Goal: Task Accomplishment & Management: Manage account settings

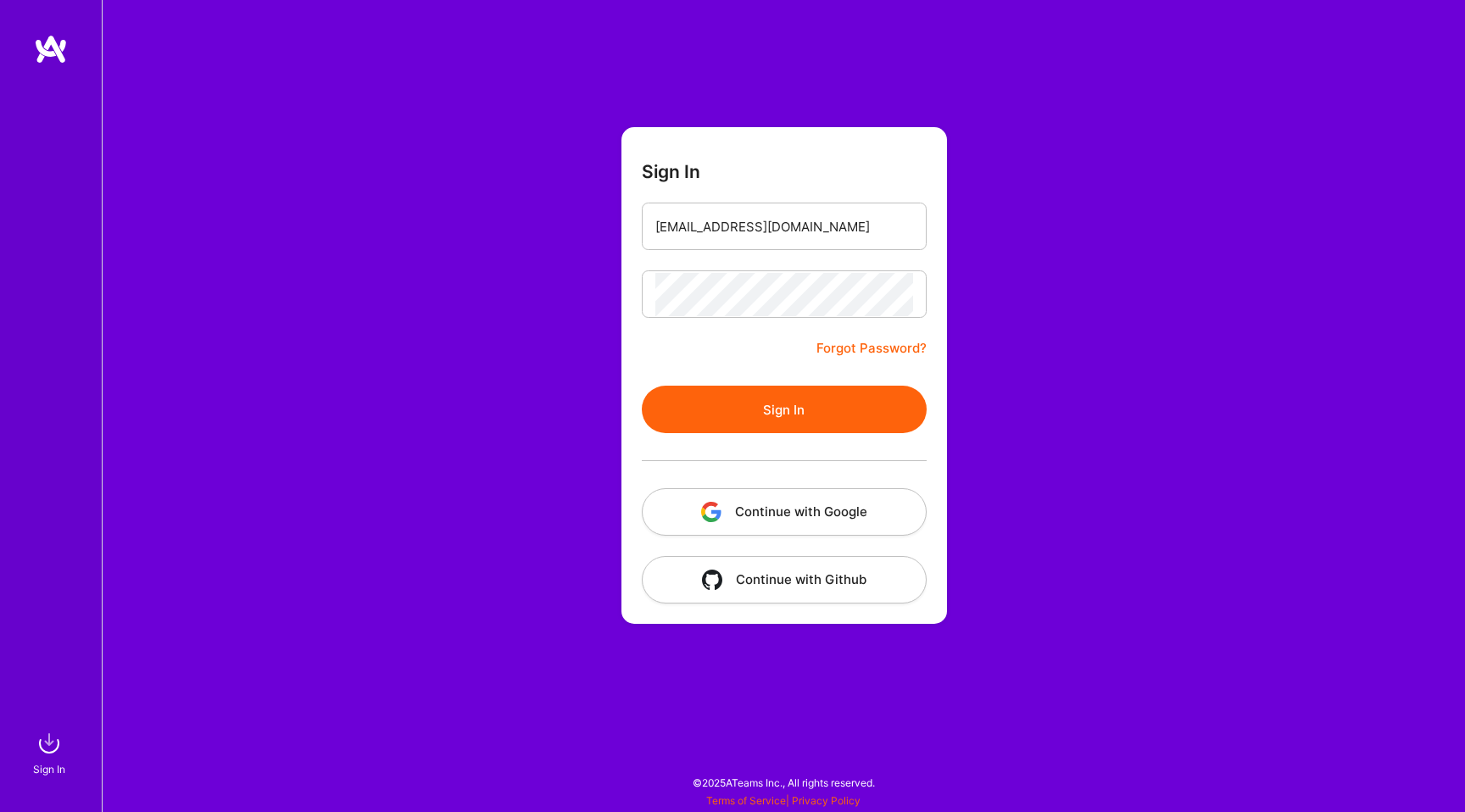
click at [690, 387] on button "Sign In" at bounding box center [784, 409] width 285 height 47
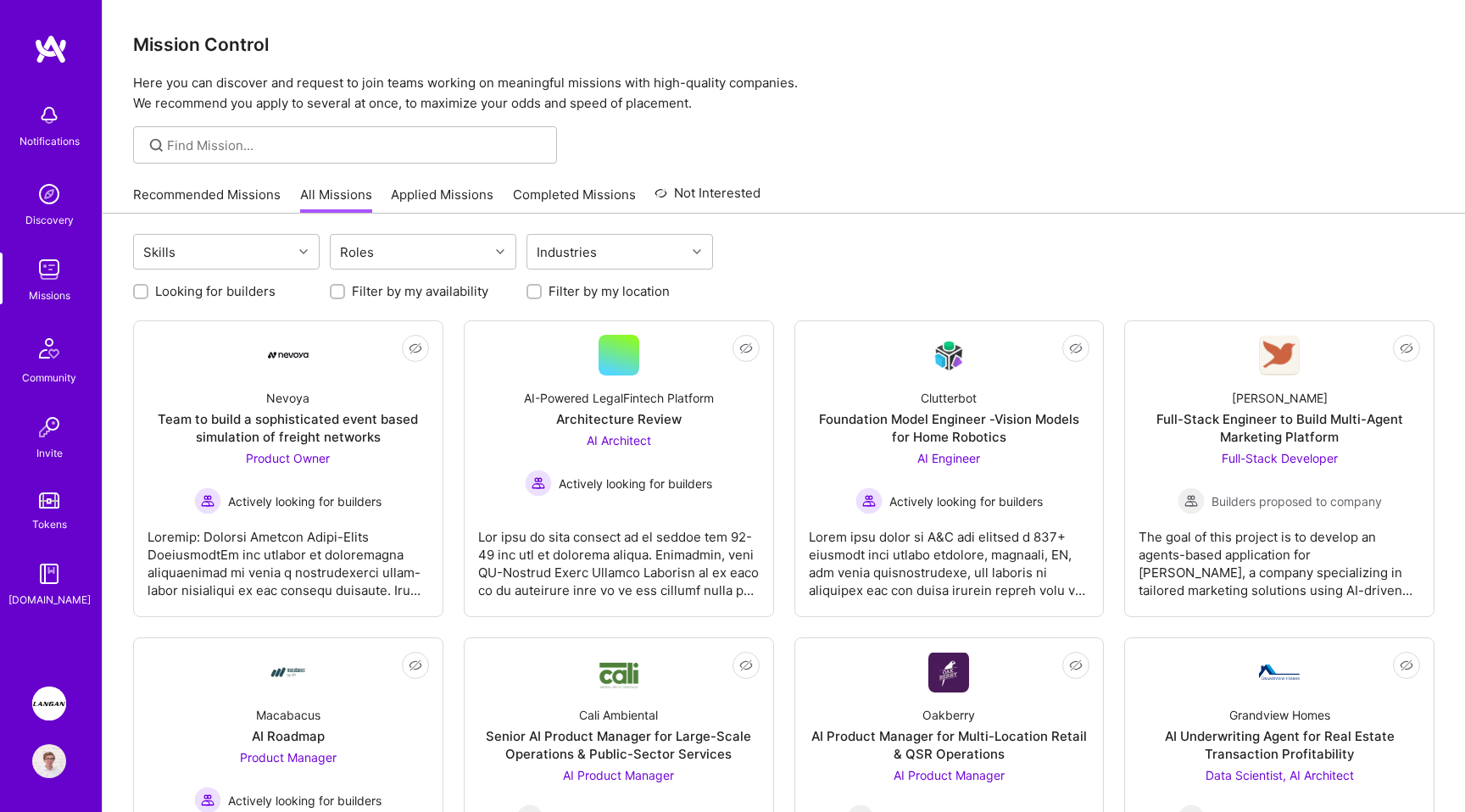
click at [47, 704] on img at bounding box center [49, 704] width 34 height 34
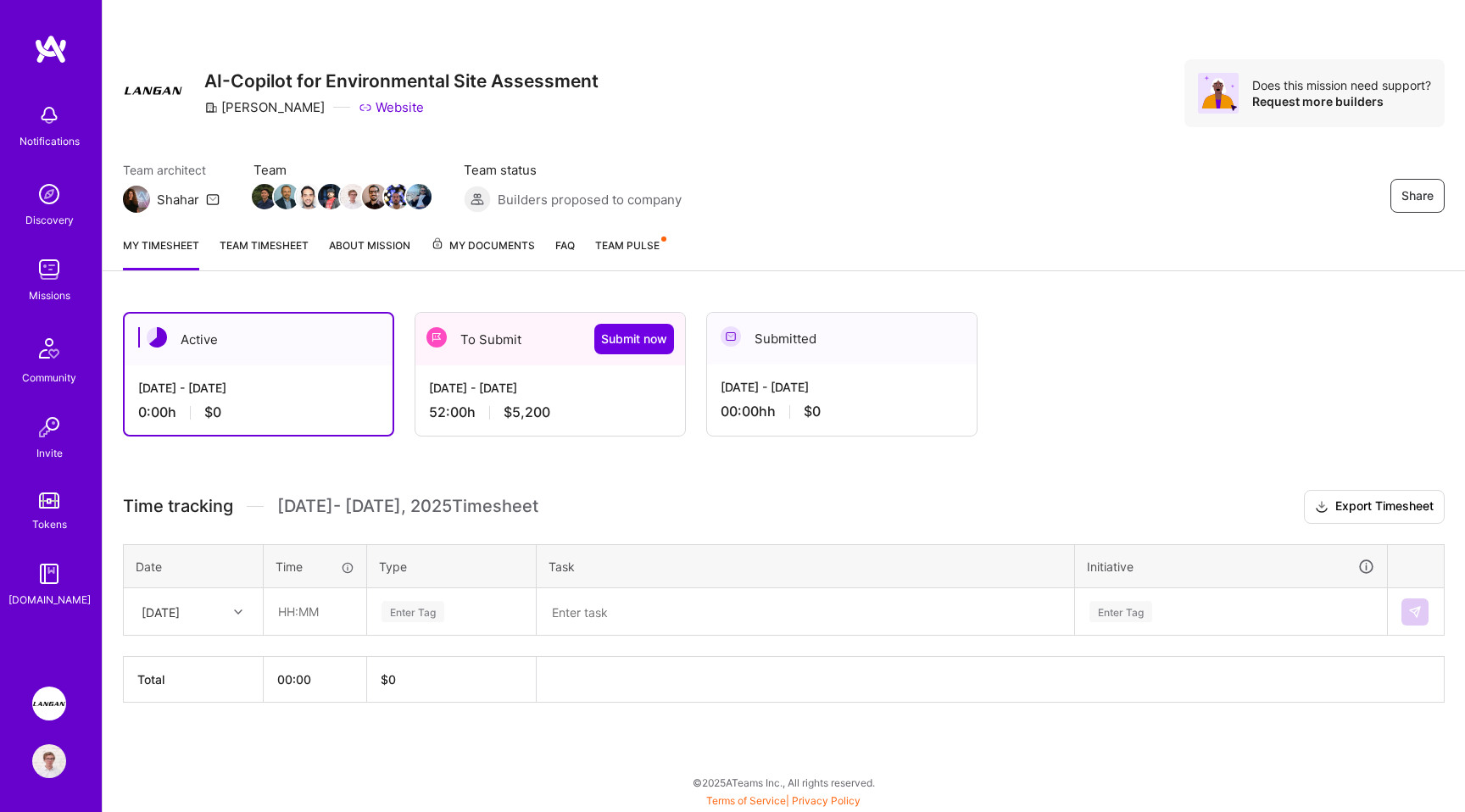
click at [268, 223] on div "My timesheet Team timesheet About Mission My Documents FAQ Team Pulse" at bounding box center [784, 247] width 1363 height 48
click at [259, 236] on link "Team timesheet" at bounding box center [264, 253] width 89 height 34
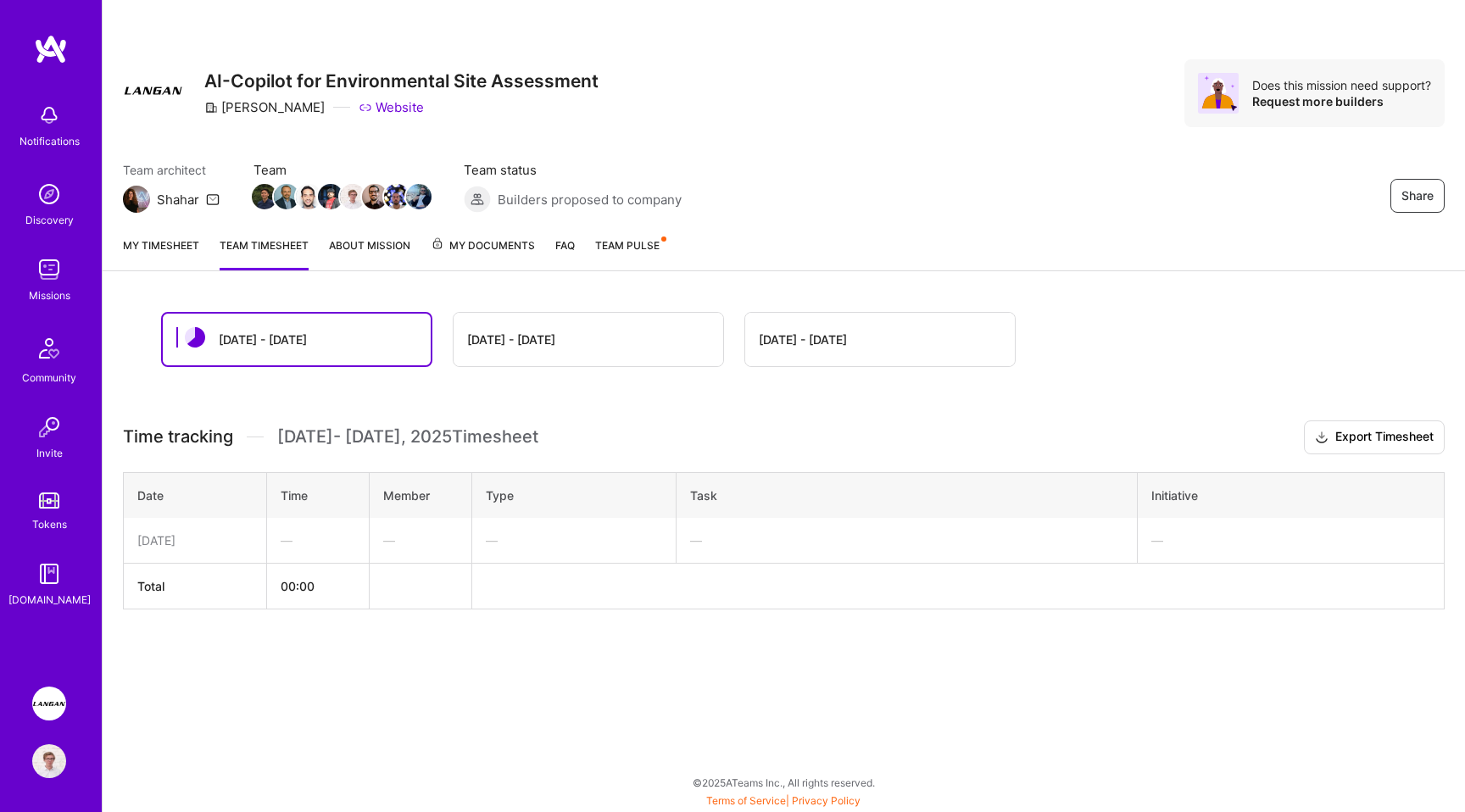
click at [487, 341] on div "[DATE] - [DATE]" at bounding box center [510, 339] width 88 height 18
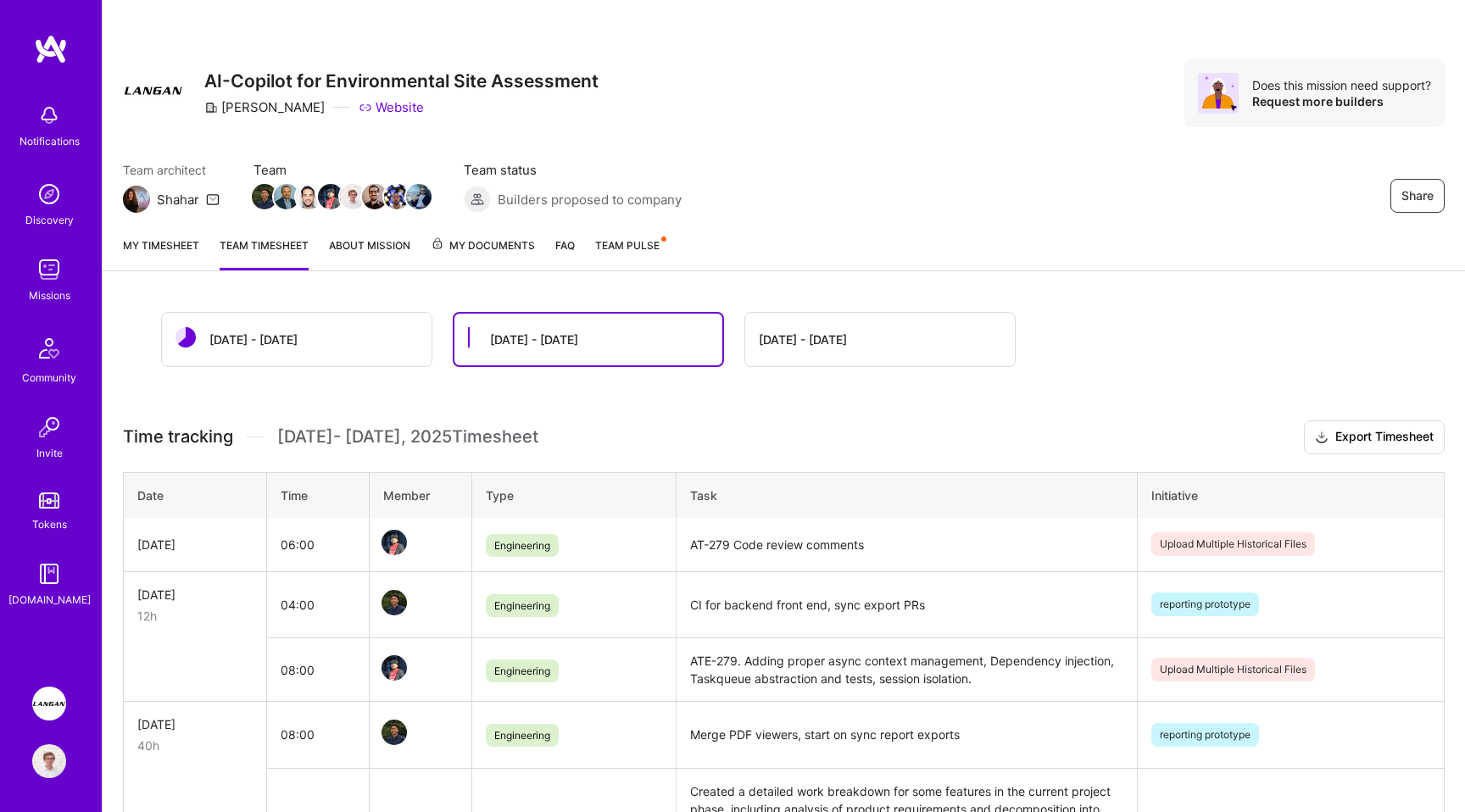
click at [166, 237] on link "My timesheet" at bounding box center [161, 253] width 76 height 34
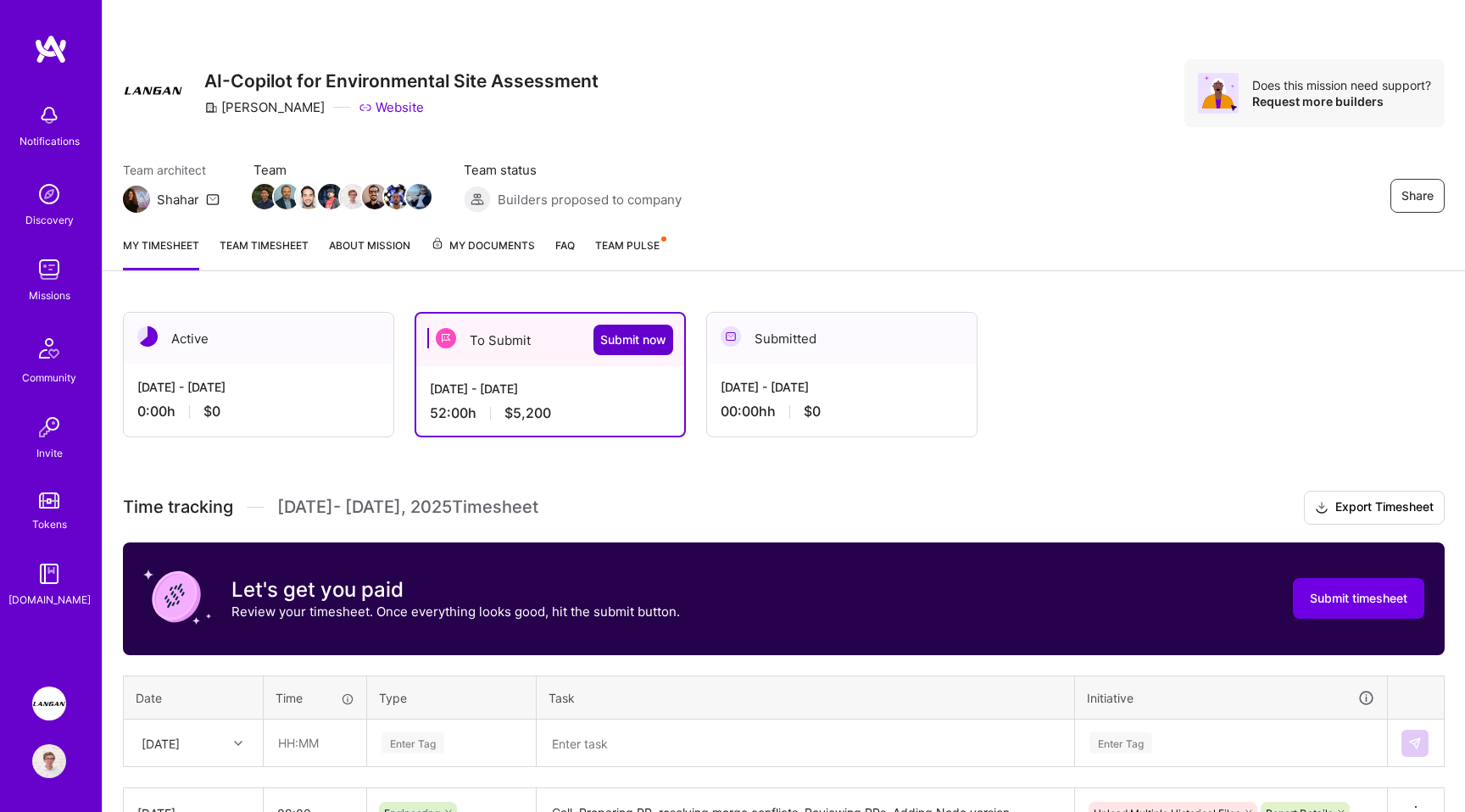
click at [612, 331] on span "Submit now" at bounding box center [633, 340] width 66 height 17
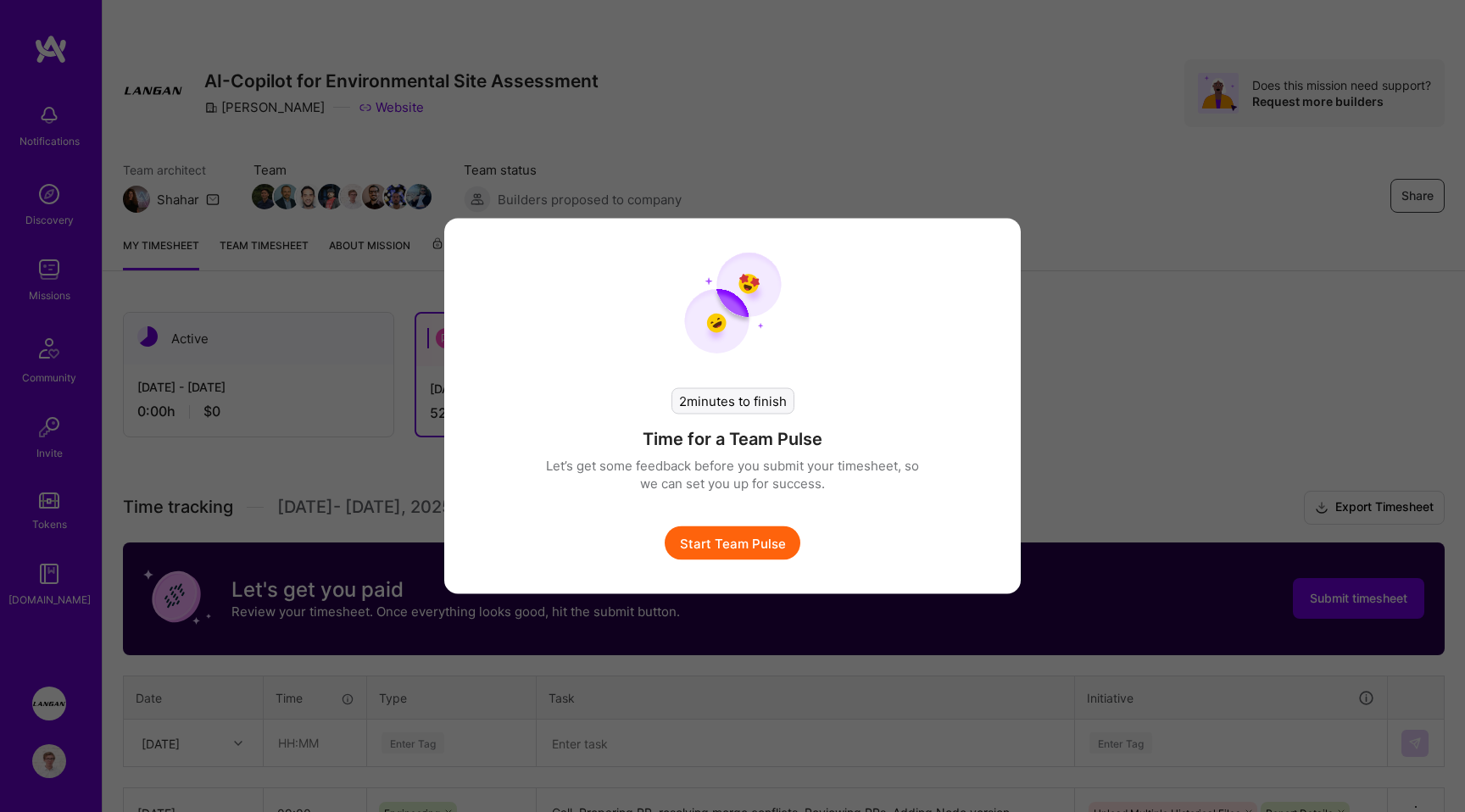
click at [735, 534] on button "Start Team Pulse" at bounding box center [732, 544] width 136 height 34
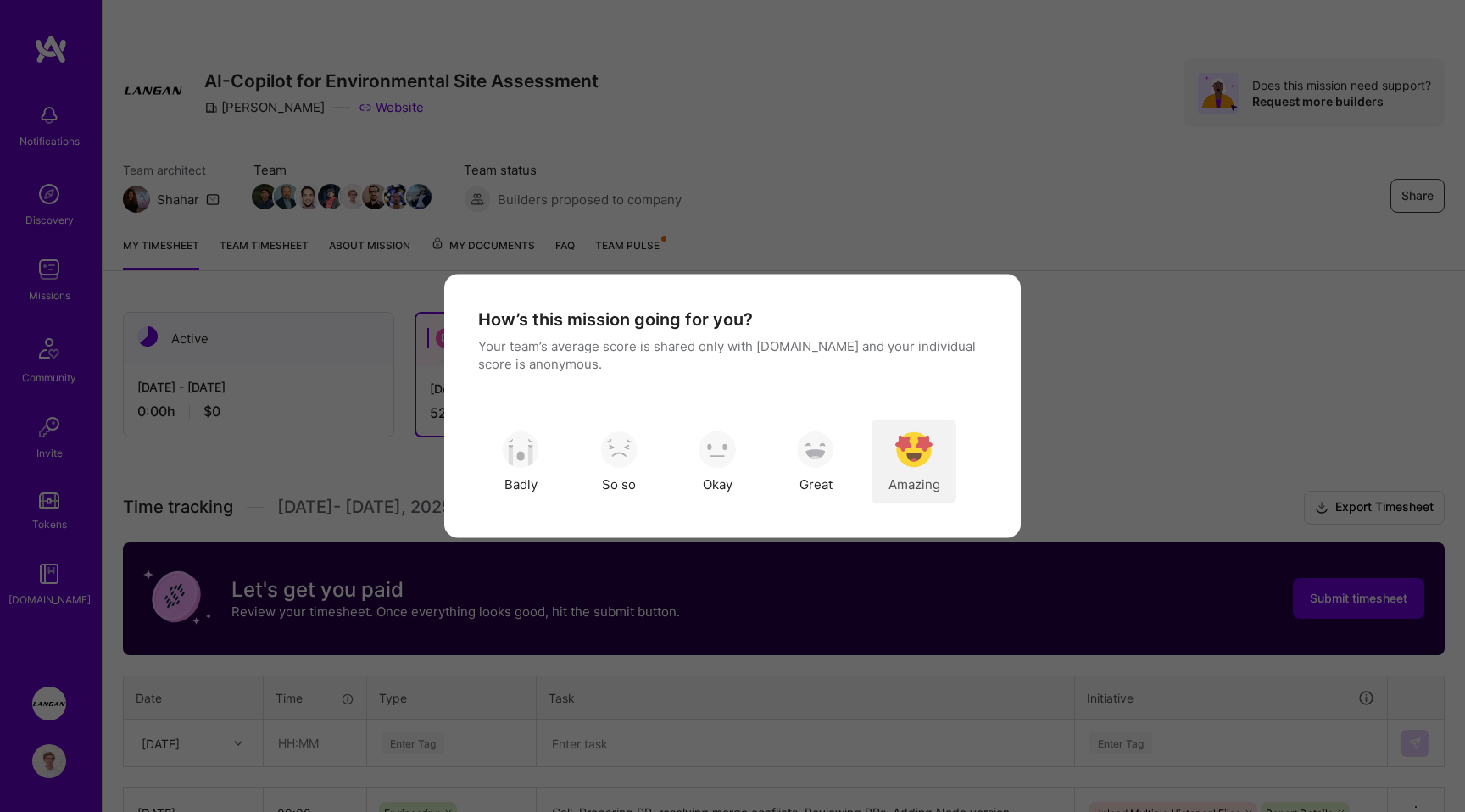
click at [910, 460] on img "modal" at bounding box center [913, 449] width 37 height 37
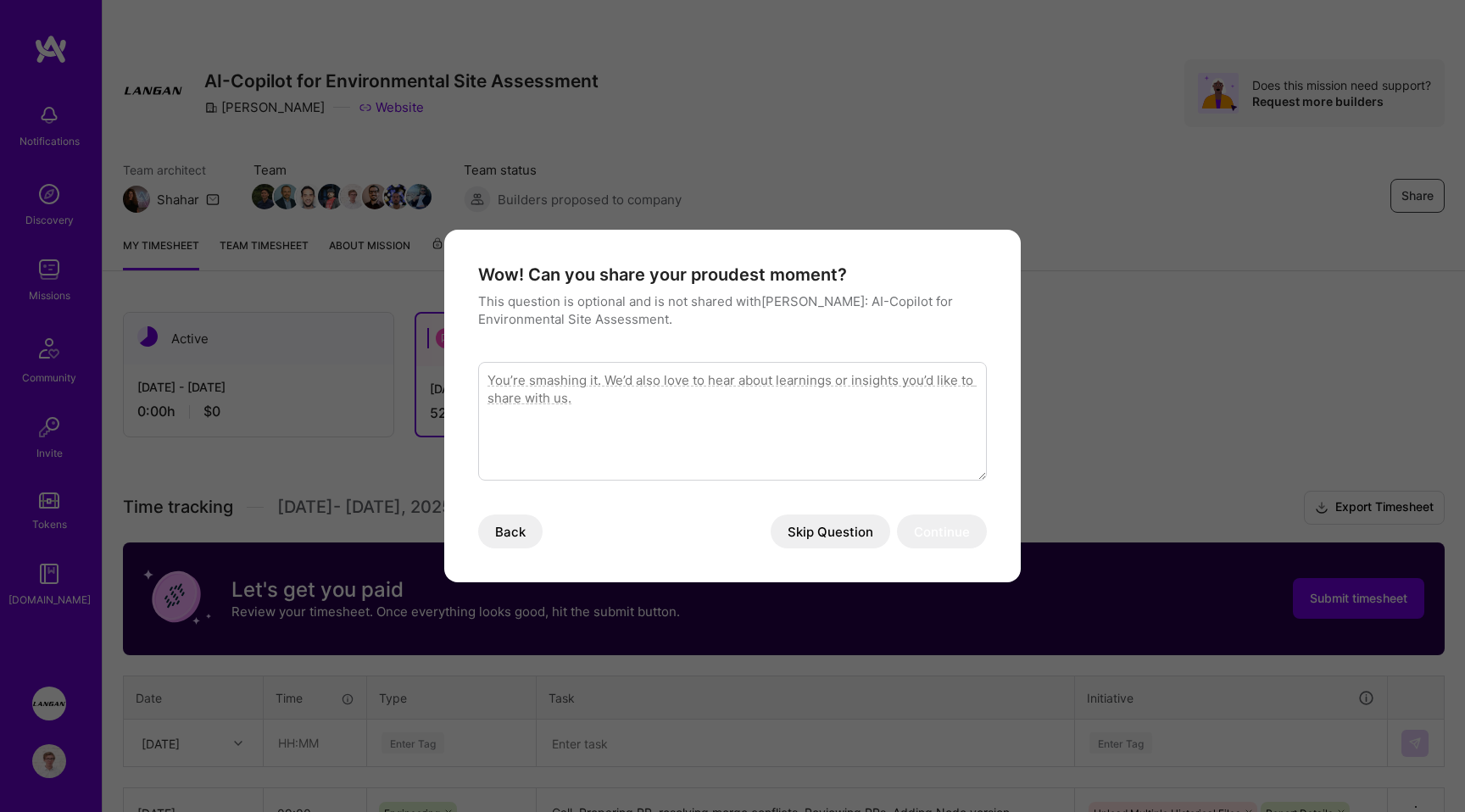
click at [766, 437] on textarea "modal" at bounding box center [732, 420] width 509 height 119
click at [812, 521] on button "Skip Question" at bounding box center [830, 531] width 120 height 34
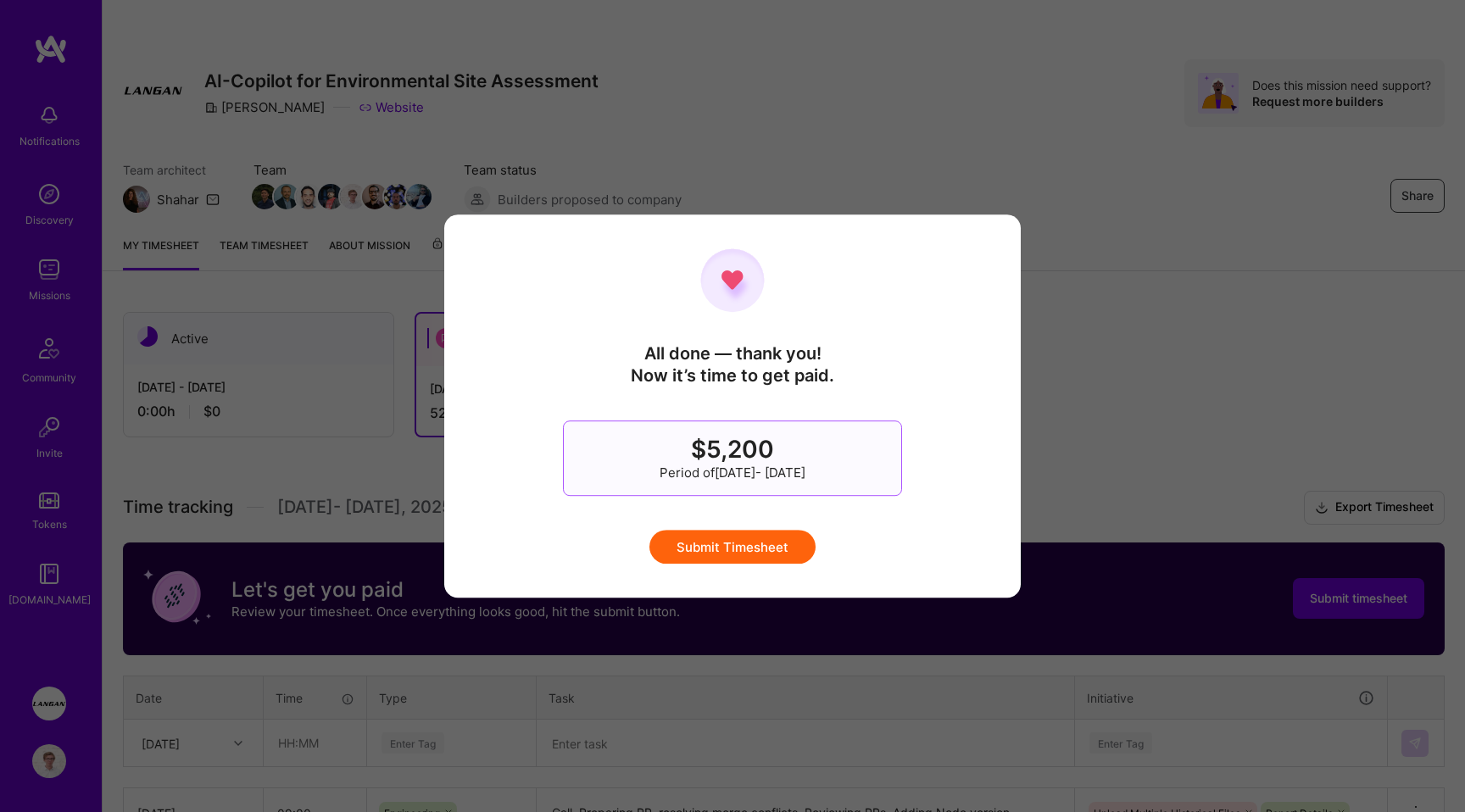
click at [712, 552] on button "Submit Timesheet" at bounding box center [732, 546] width 166 height 34
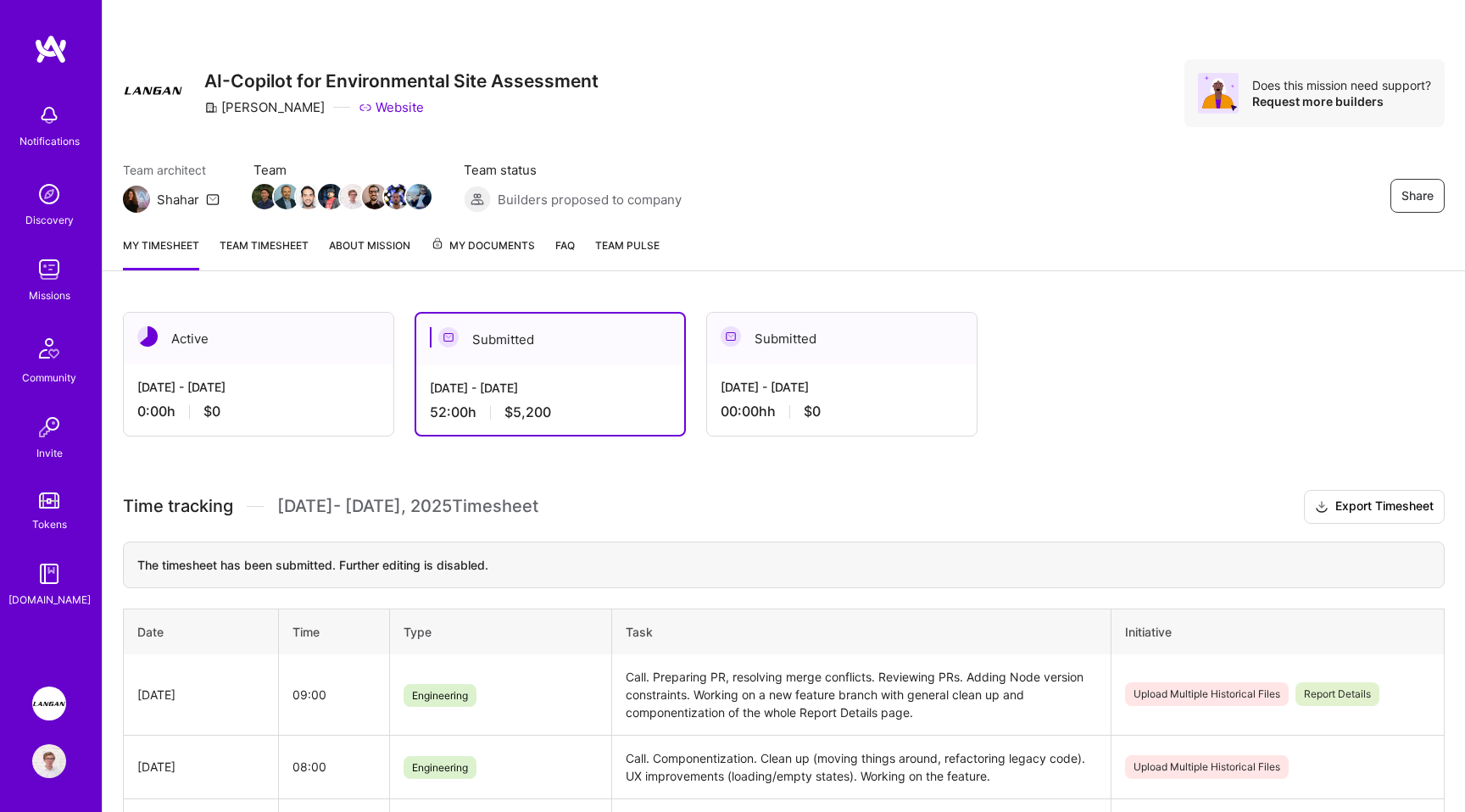
click at [284, 348] on div "Active" at bounding box center [258, 339] width 269 height 51
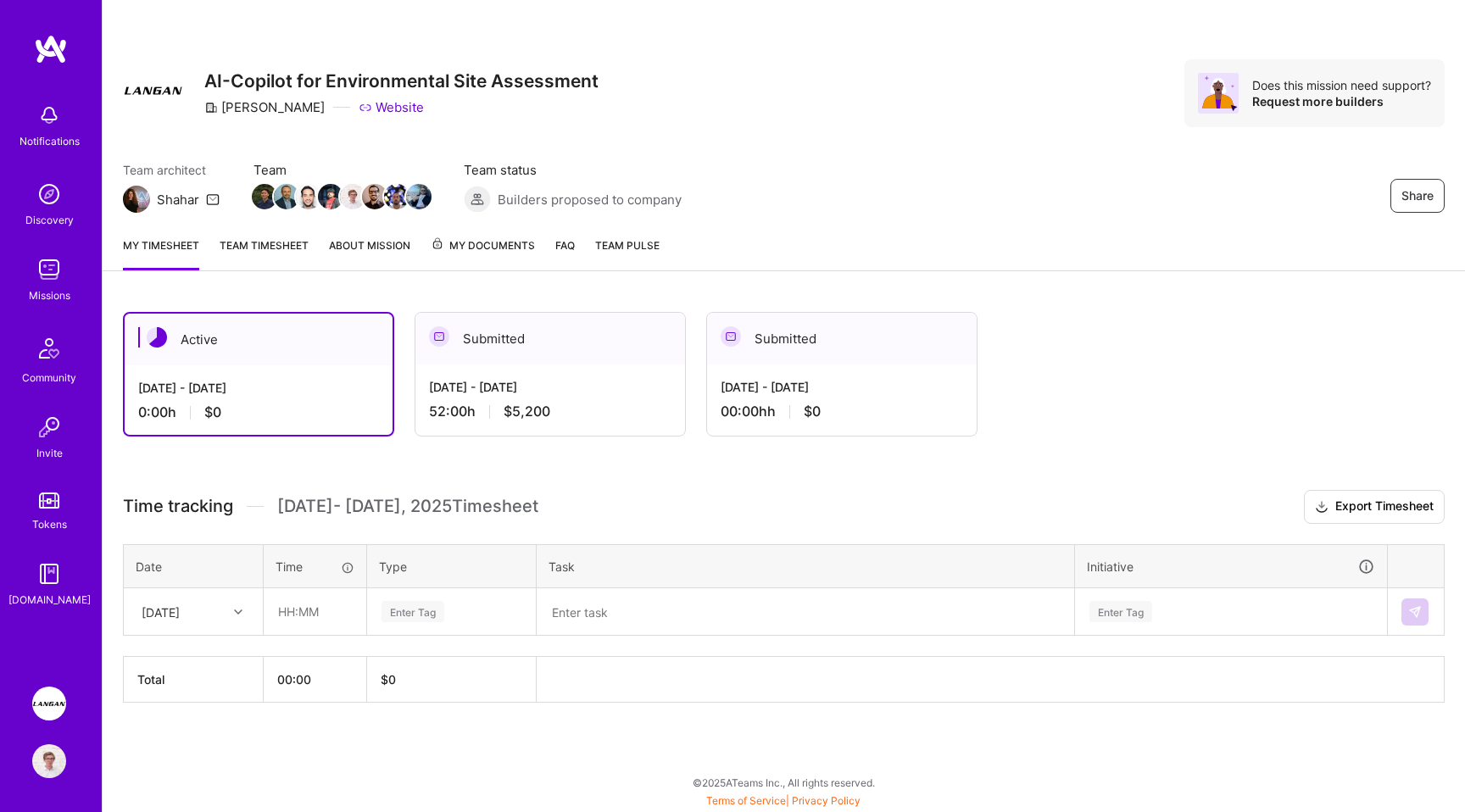
click at [47, 42] on img at bounding box center [51, 49] width 34 height 30
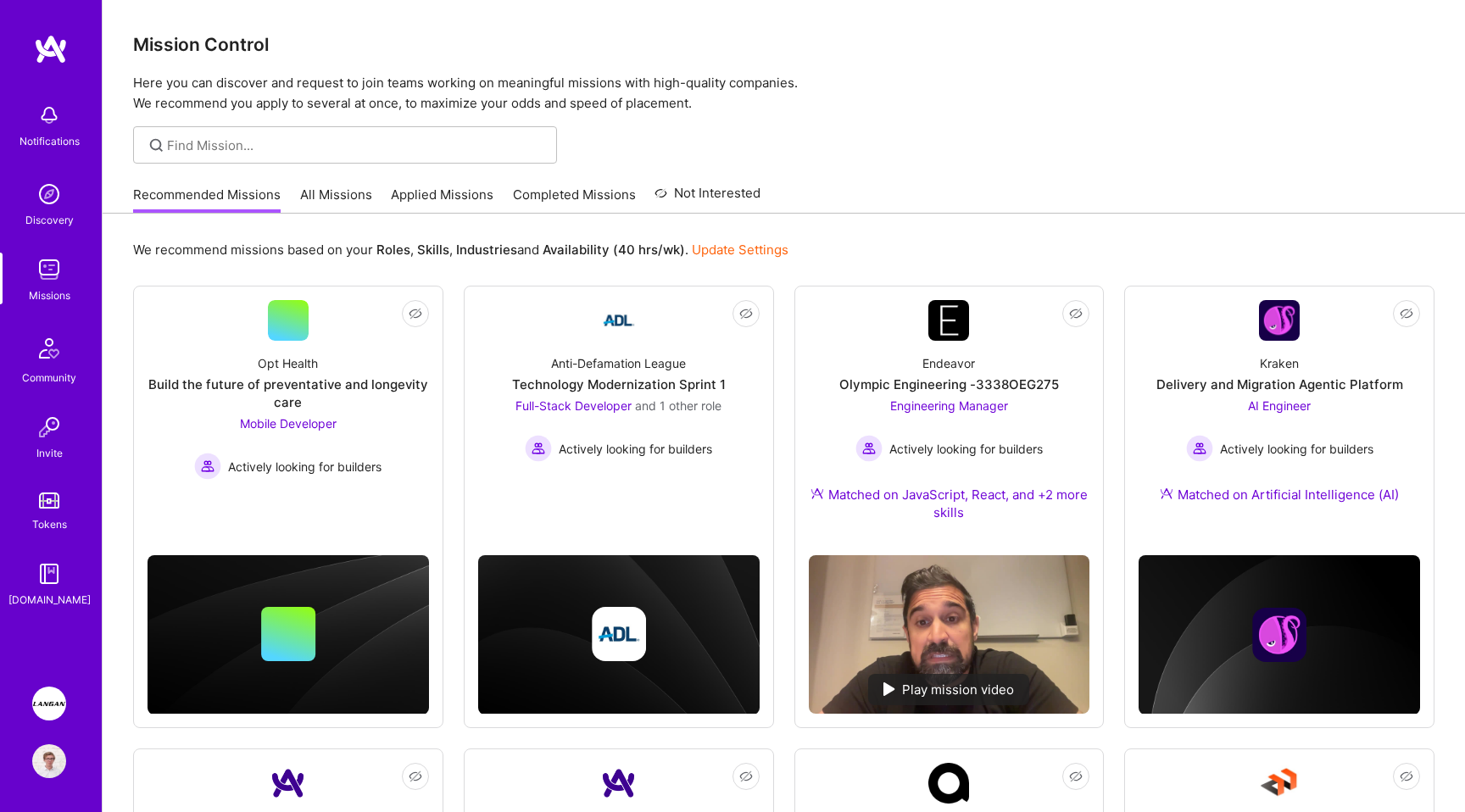
click at [321, 193] on link "All Missions" at bounding box center [336, 199] width 72 height 28
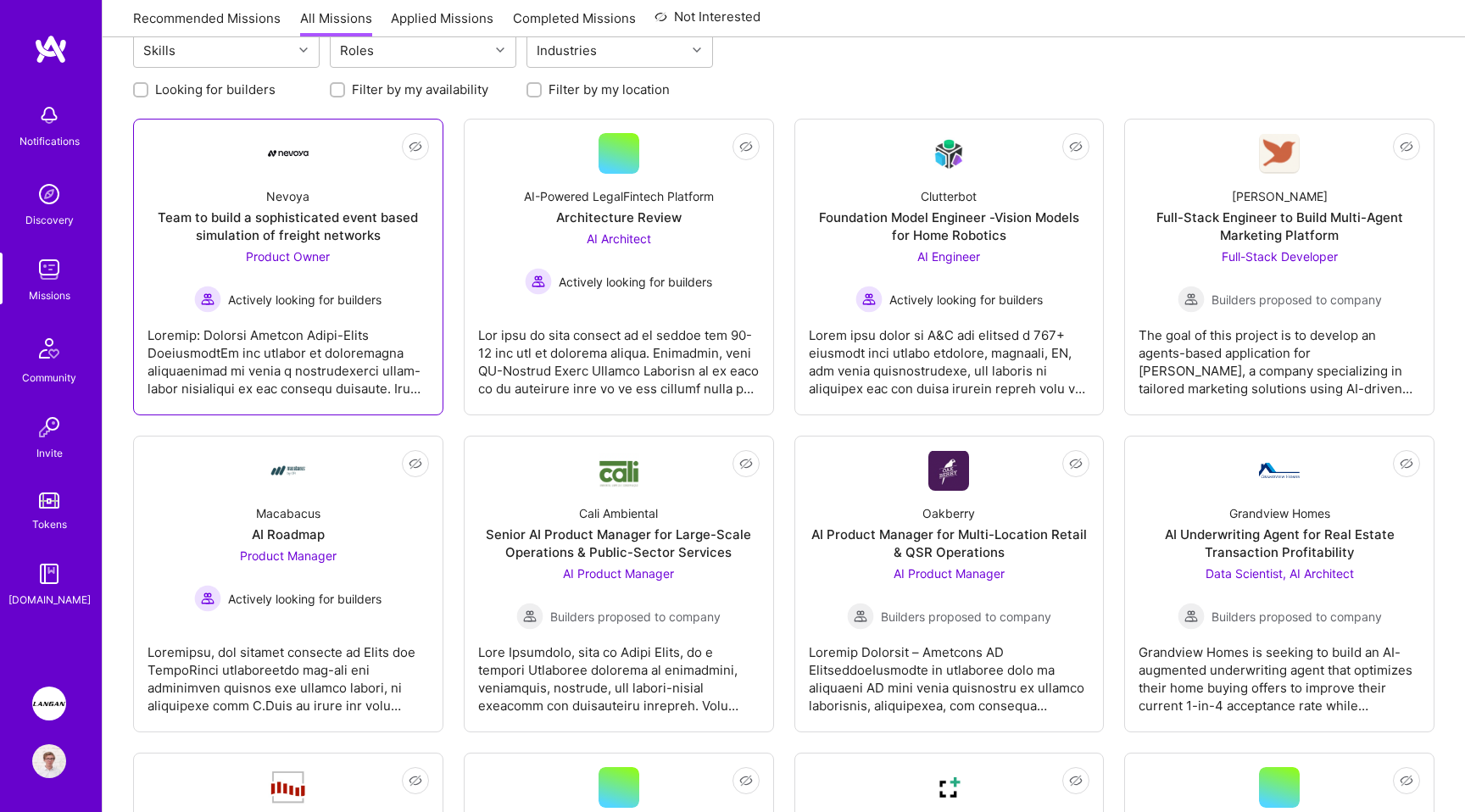
scroll to position [190, 0]
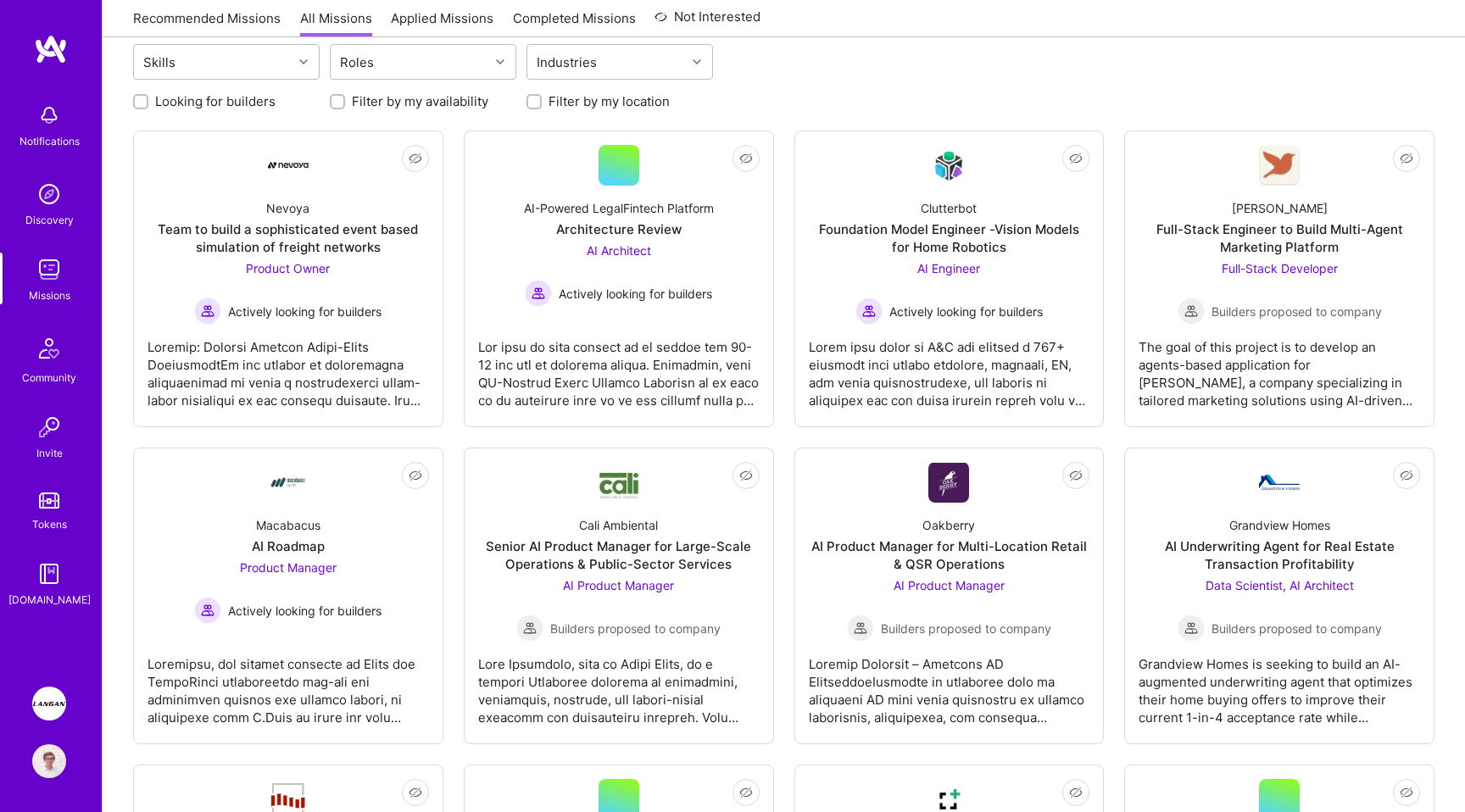
click at [257, 102] on label "Looking for builders" at bounding box center [214, 101] width 121 height 18
click at [148, 102] on input "Looking for builders" at bounding box center [142, 102] width 12 height 12
checkbox input "true"
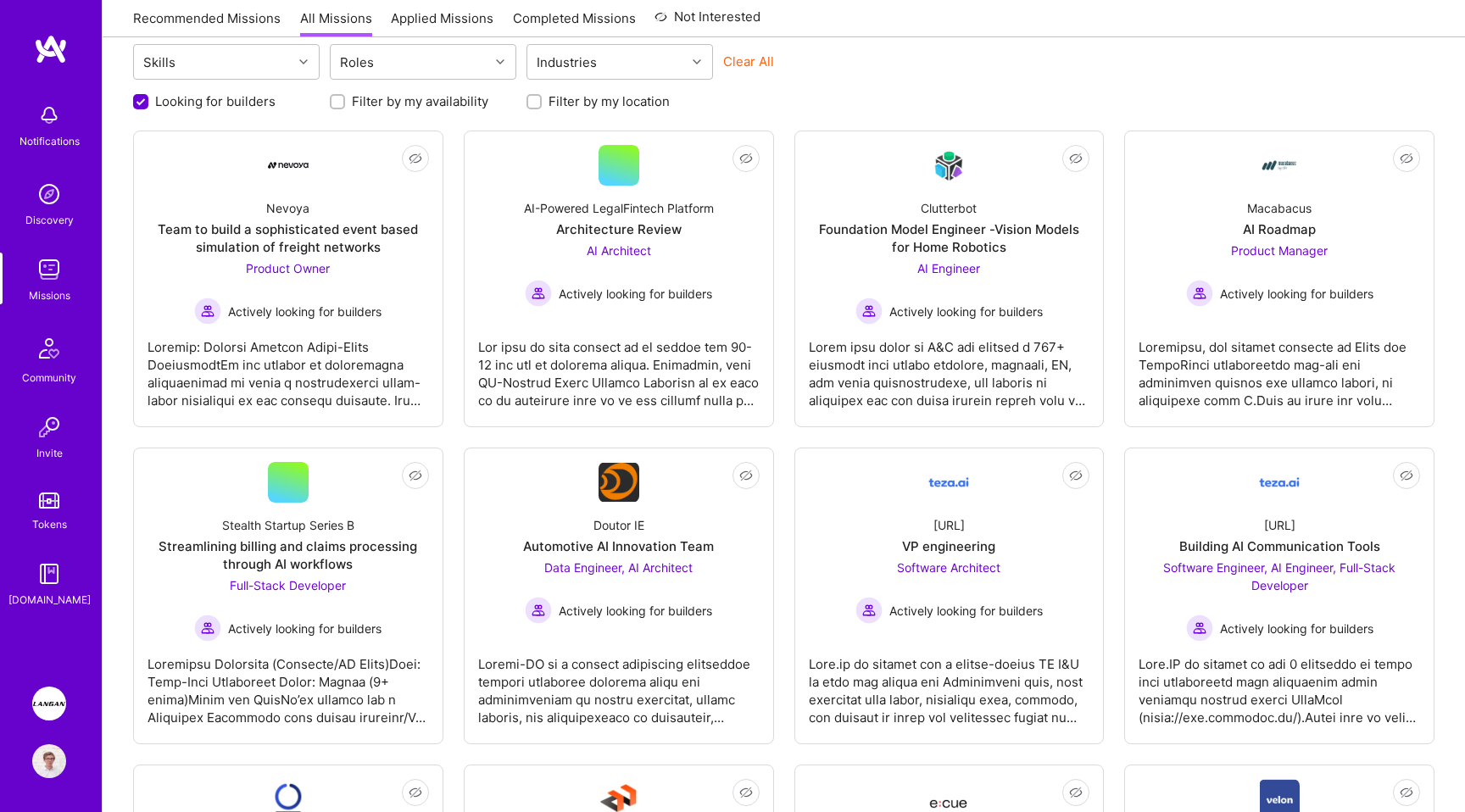
scroll to position [0, 0]
click at [548, 102] on label "Filter by my location" at bounding box center [609, 101] width 121 height 18
click at [542, 102] on input "Filter by my location" at bounding box center [535, 102] width 12 height 12
checkbox input "true"
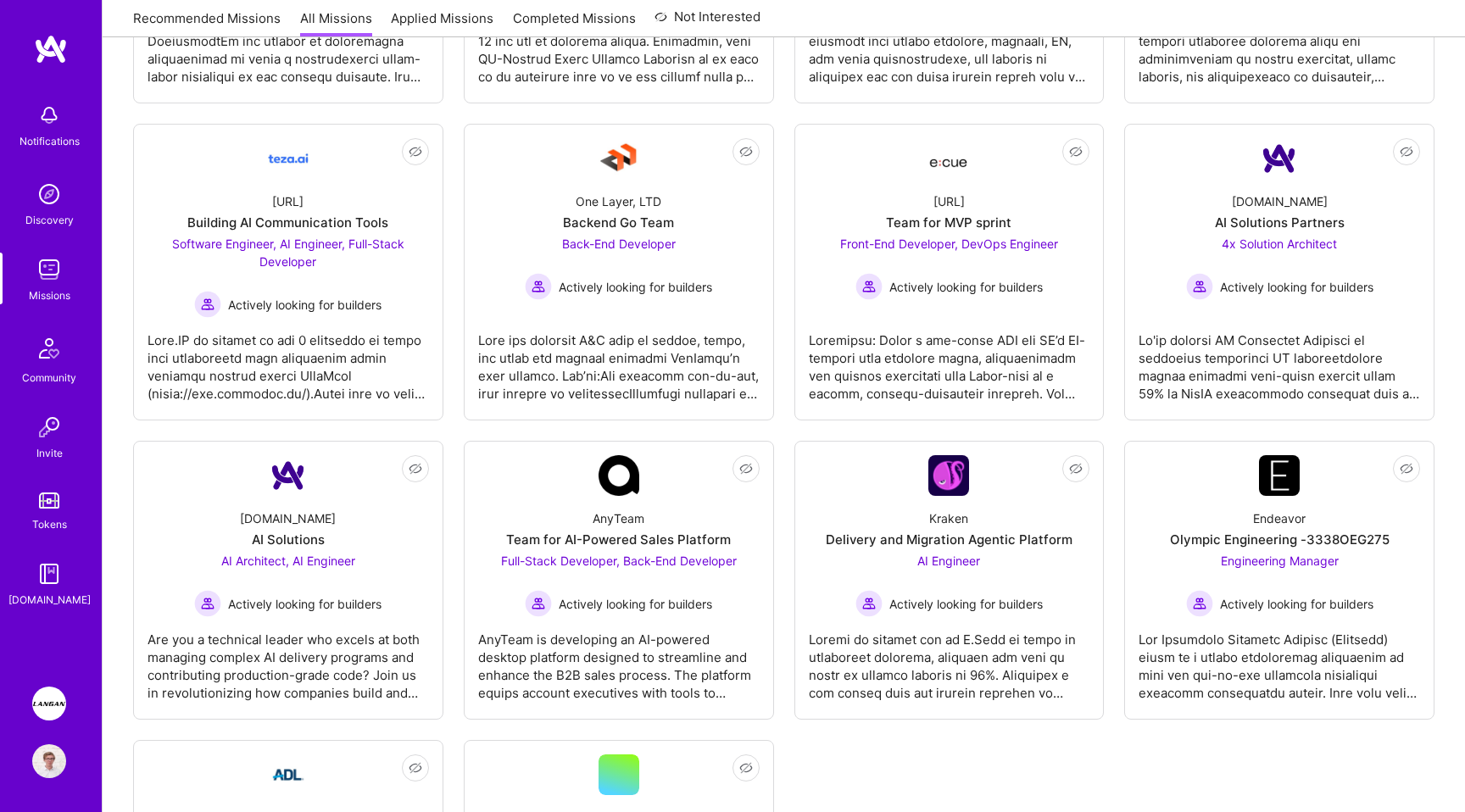
scroll to position [610, 0]
